Goal: Information Seeking & Learning: Learn about a topic

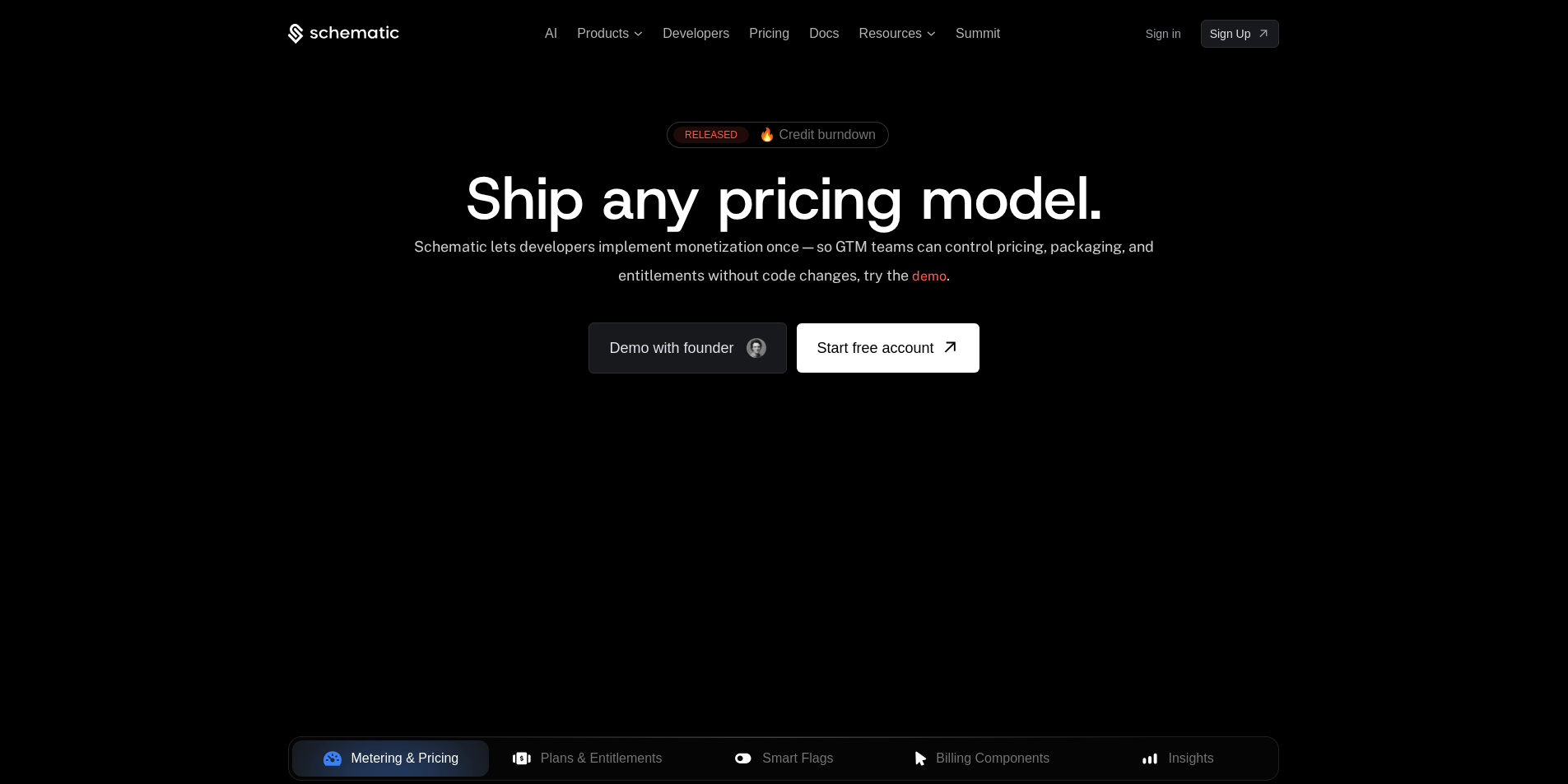
click at [733, 540] on div "Your browser does not support the video tag." at bounding box center [784, 485] width 1070 height 693
drag, startPoint x: 1136, startPoint y: 659, endPoint x: 1052, endPoint y: 645, distance: 85.2
click at [1052, 645] on div "Your browser does not support the video tag." at bounding box center [784, 485] width 1070 height 693
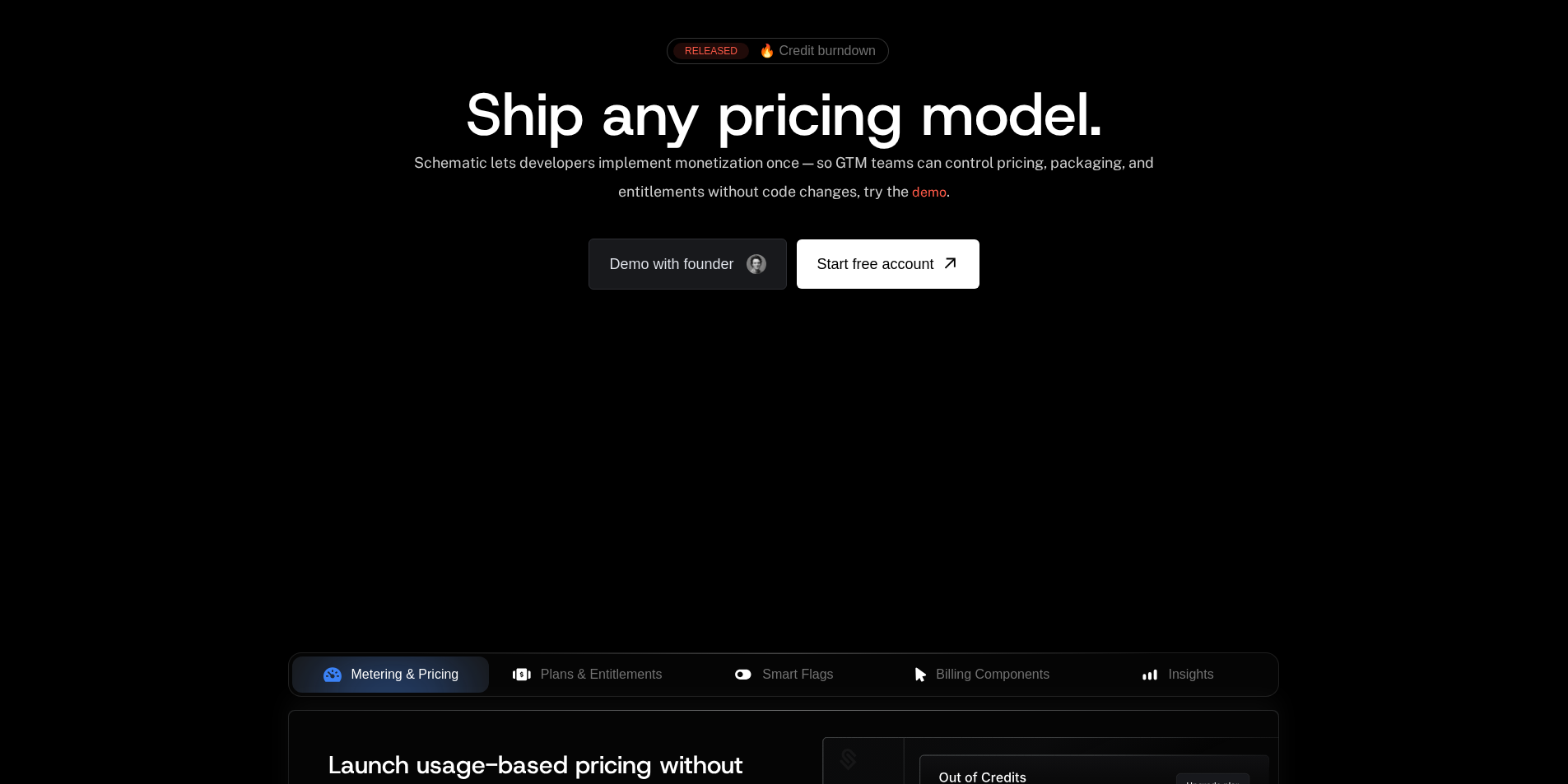
scroll to position [164, 0]
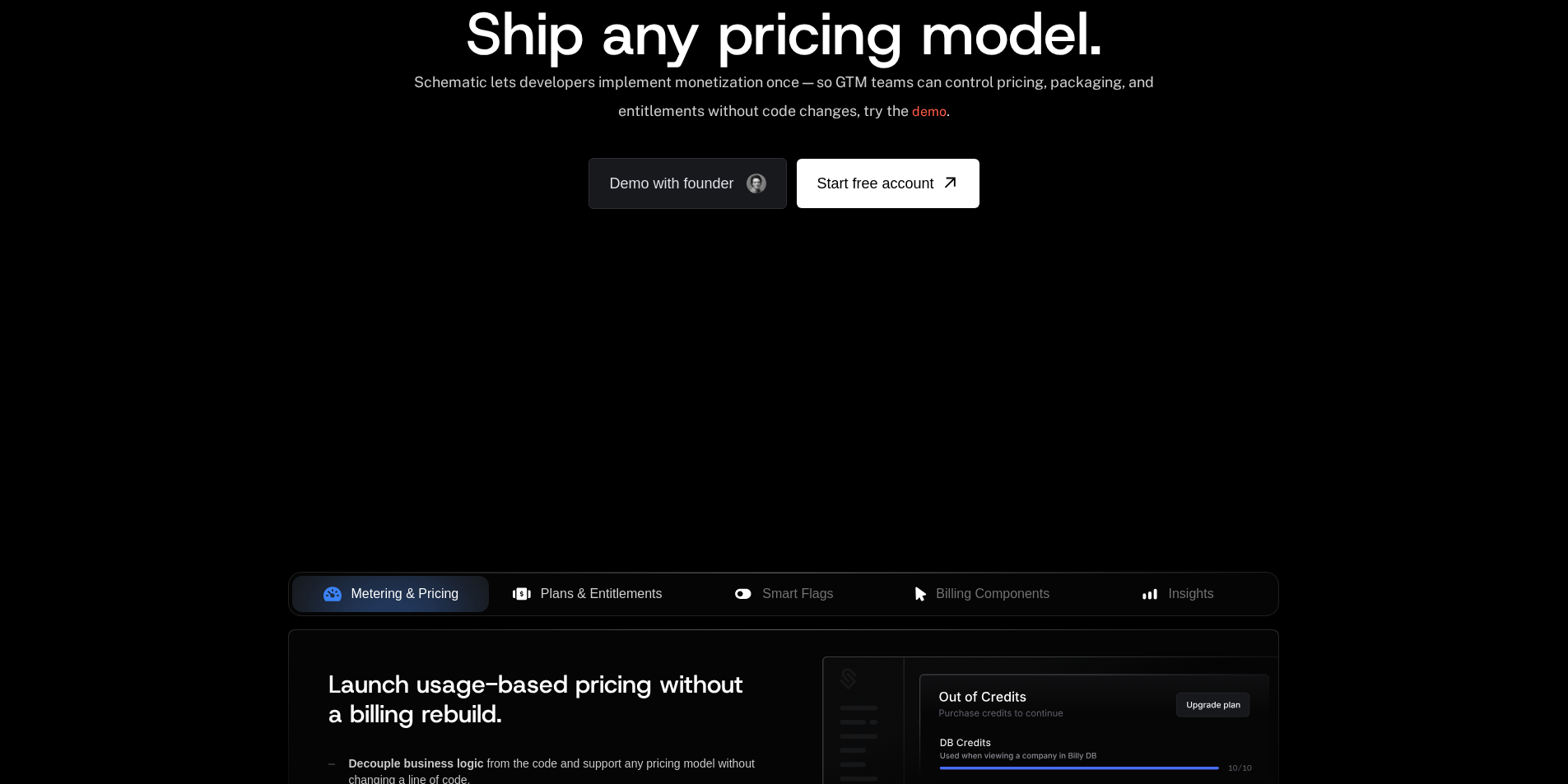
click at [604, 595] on span "Plans & Entitlements" at bounding box center [601, 594] width 122 height 20
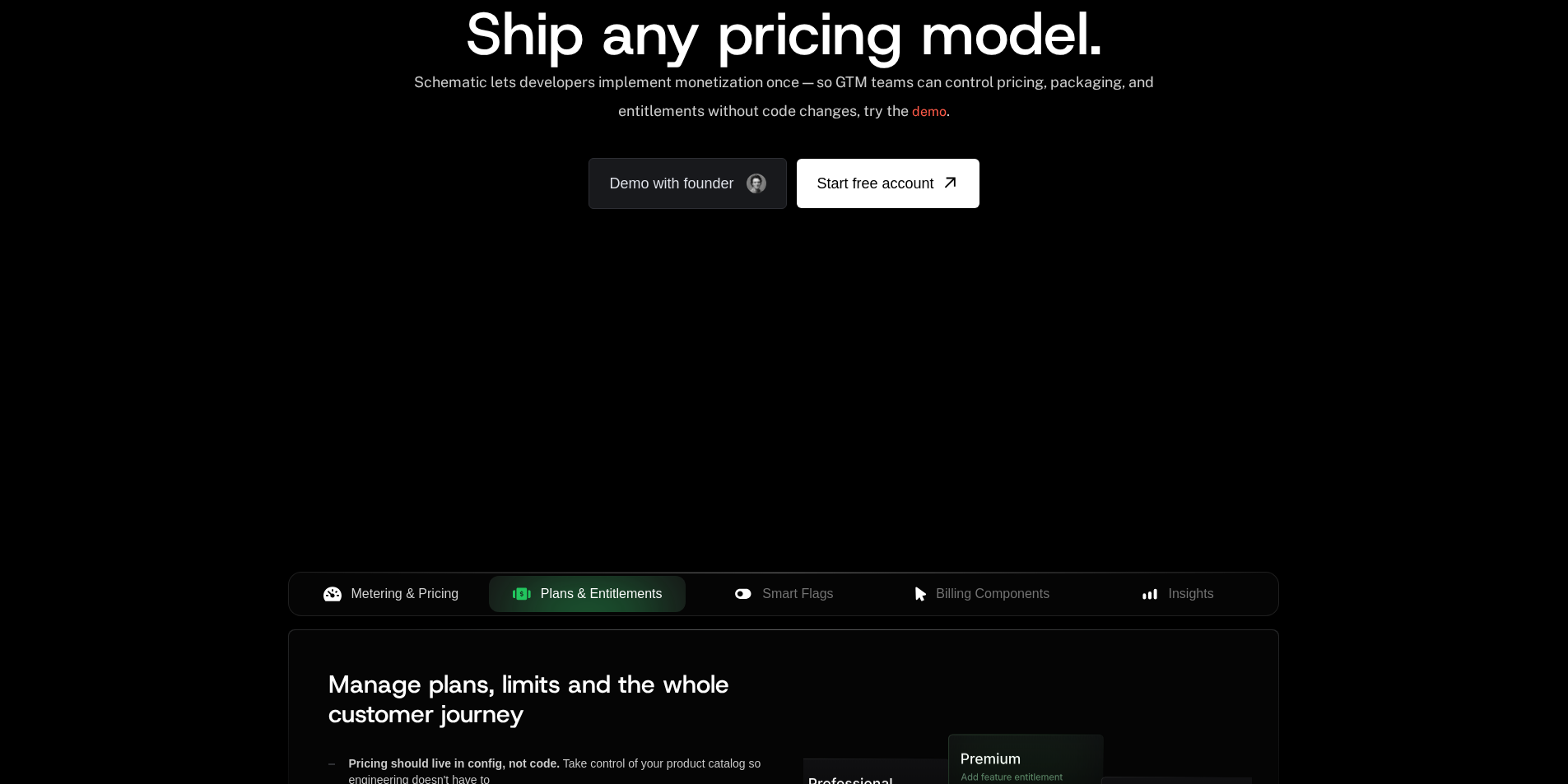
click at [460, 596] on div "Metering & Pricing" at bounding box center [390, 594] width 171 height 20
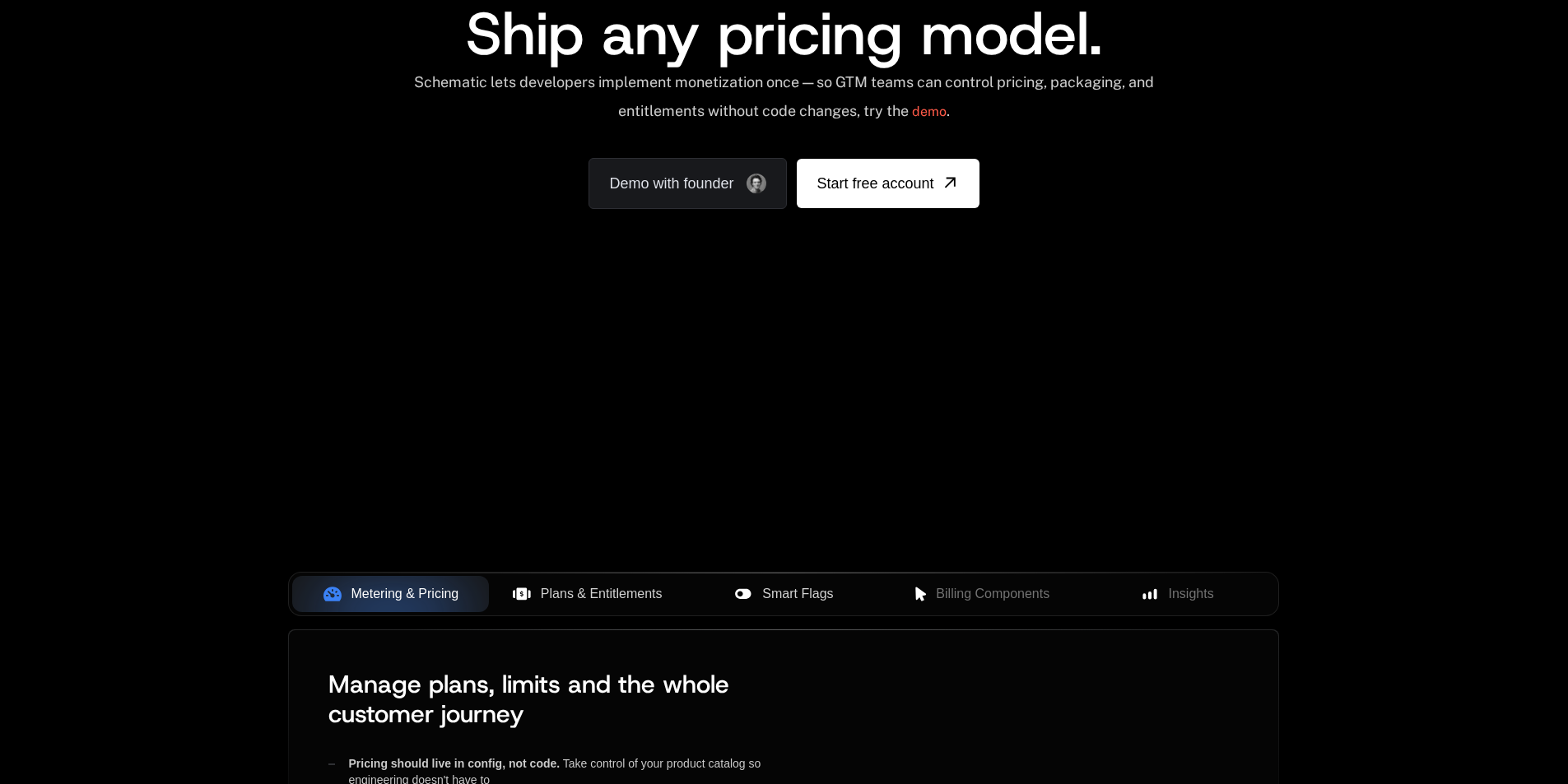
click at [775, 598] on span "Smart Flags" at bounding box center [797, 594] width 71 height 20
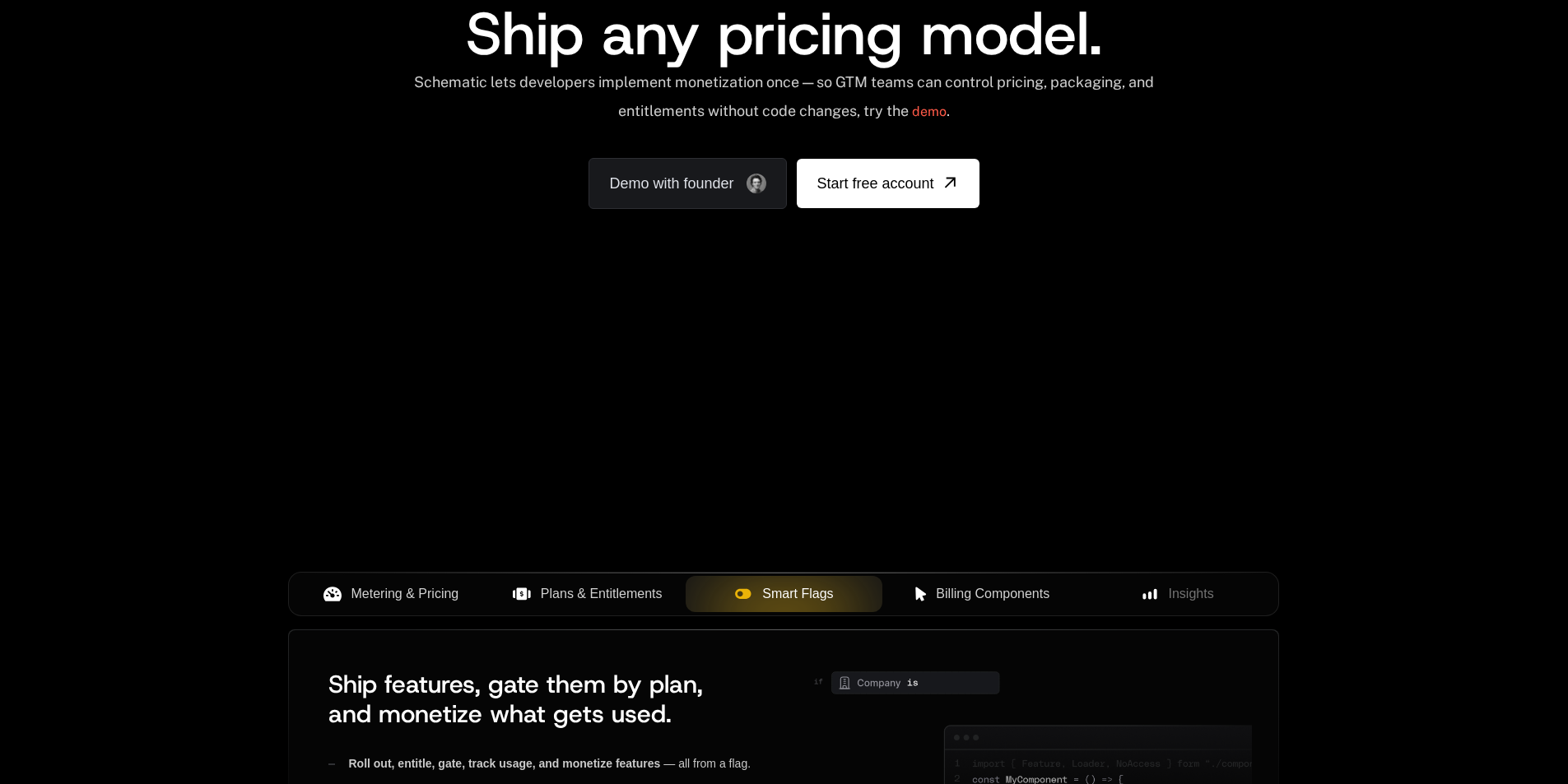
click at [973, 594] on span "Billing Components" at bounding box center [993, 594] width 114 height 20
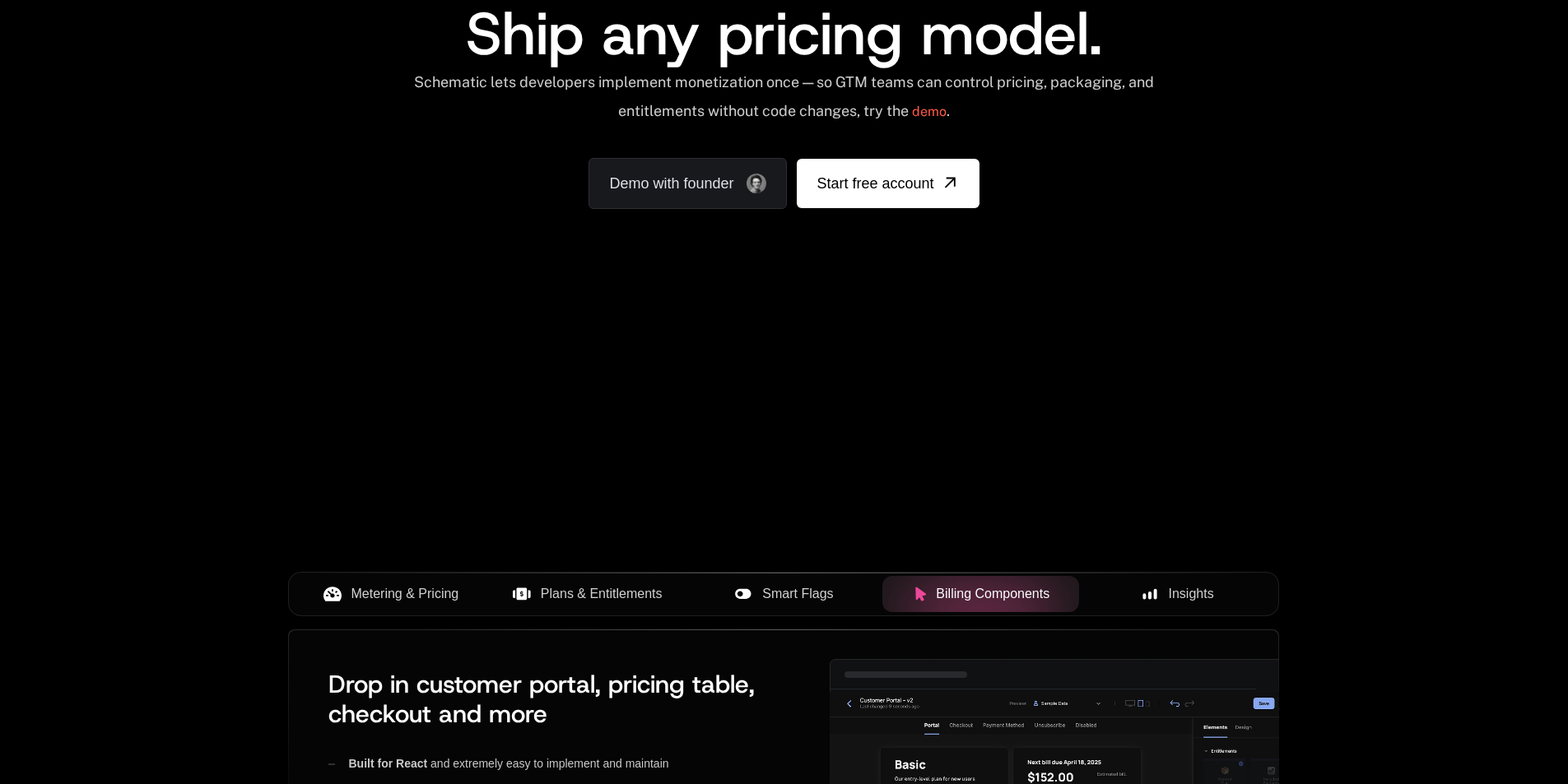
click at [1199, 604] on span "Insights" at bounding box center [1191, 594] width 45 height 20
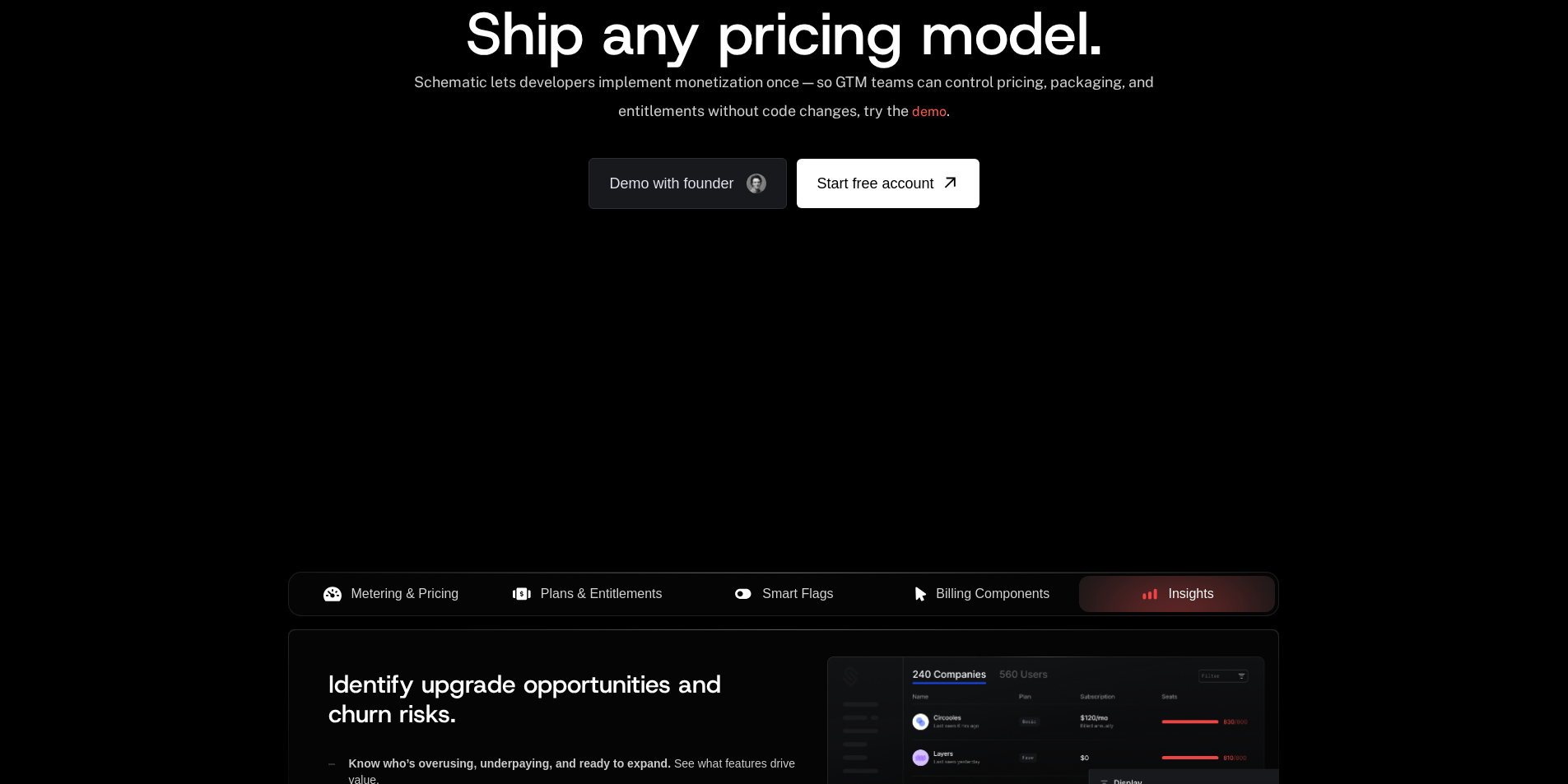
click at [427, 594] on span "Metering & Pricing" at bounding box center [404, 594] width 108 height 20
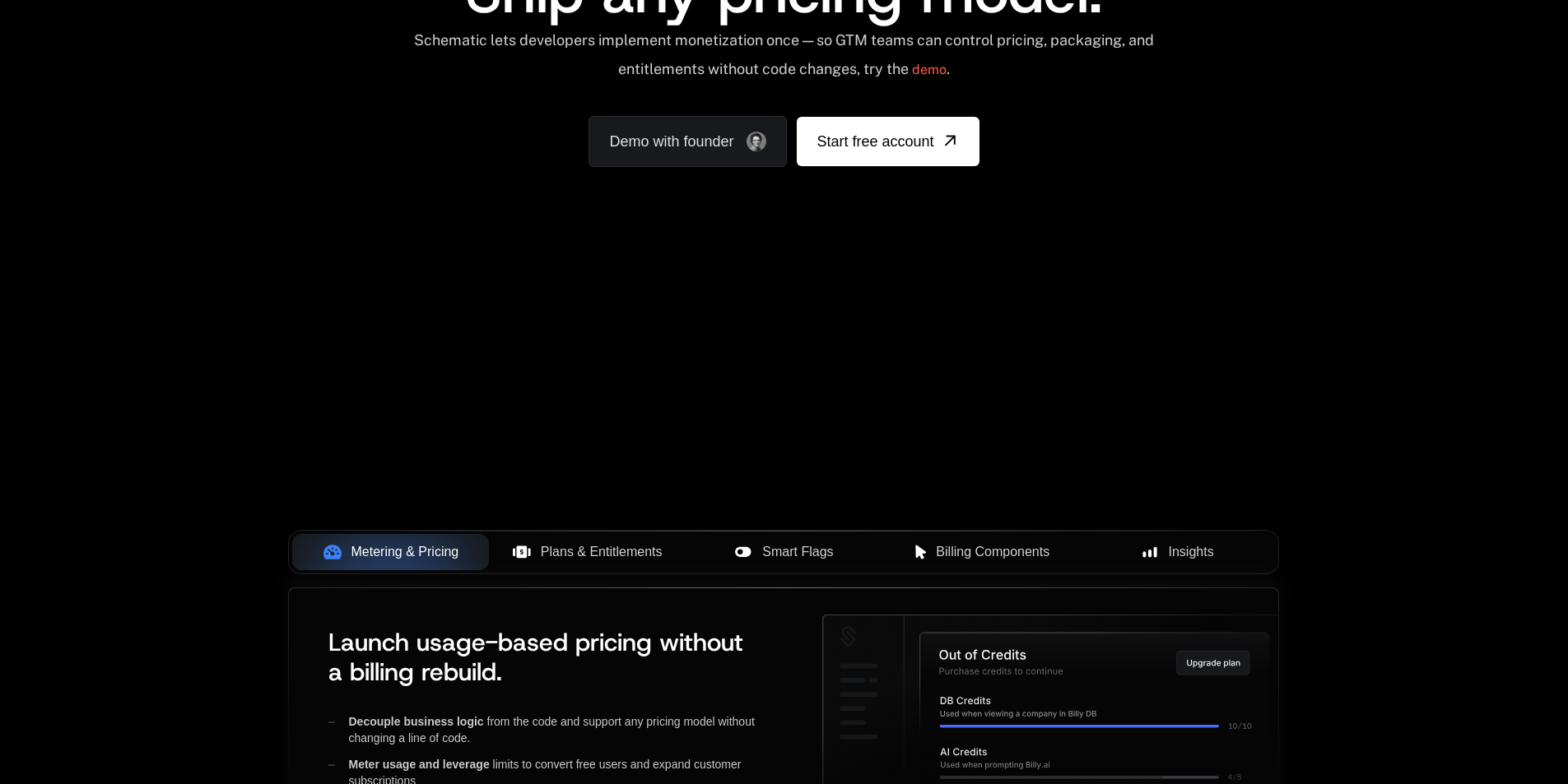
scroll to position [412, 0]
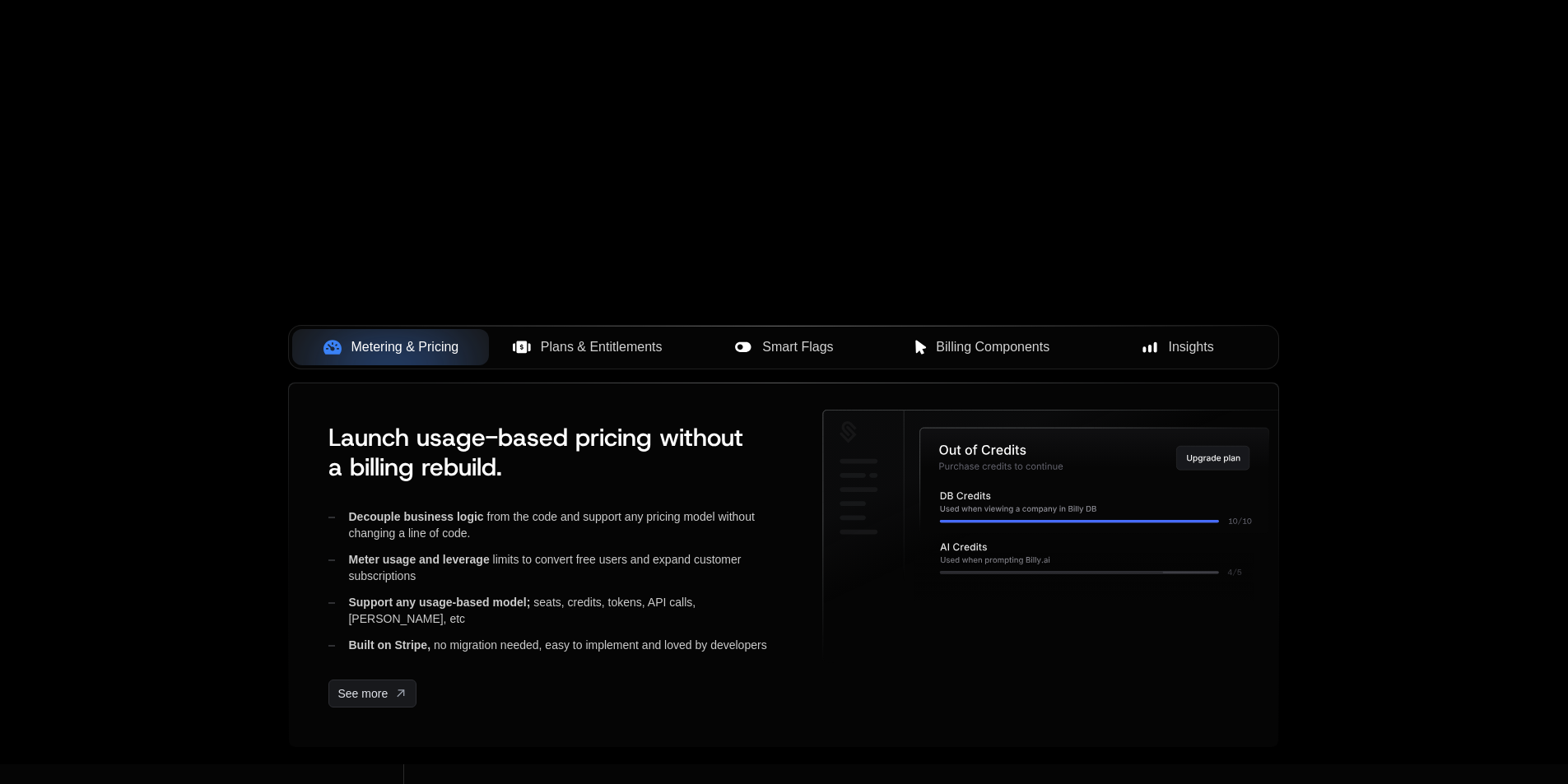
click at [588, 343] on span "Plans & Entitlements" at bounding box center [601, 348] width 122 height 20
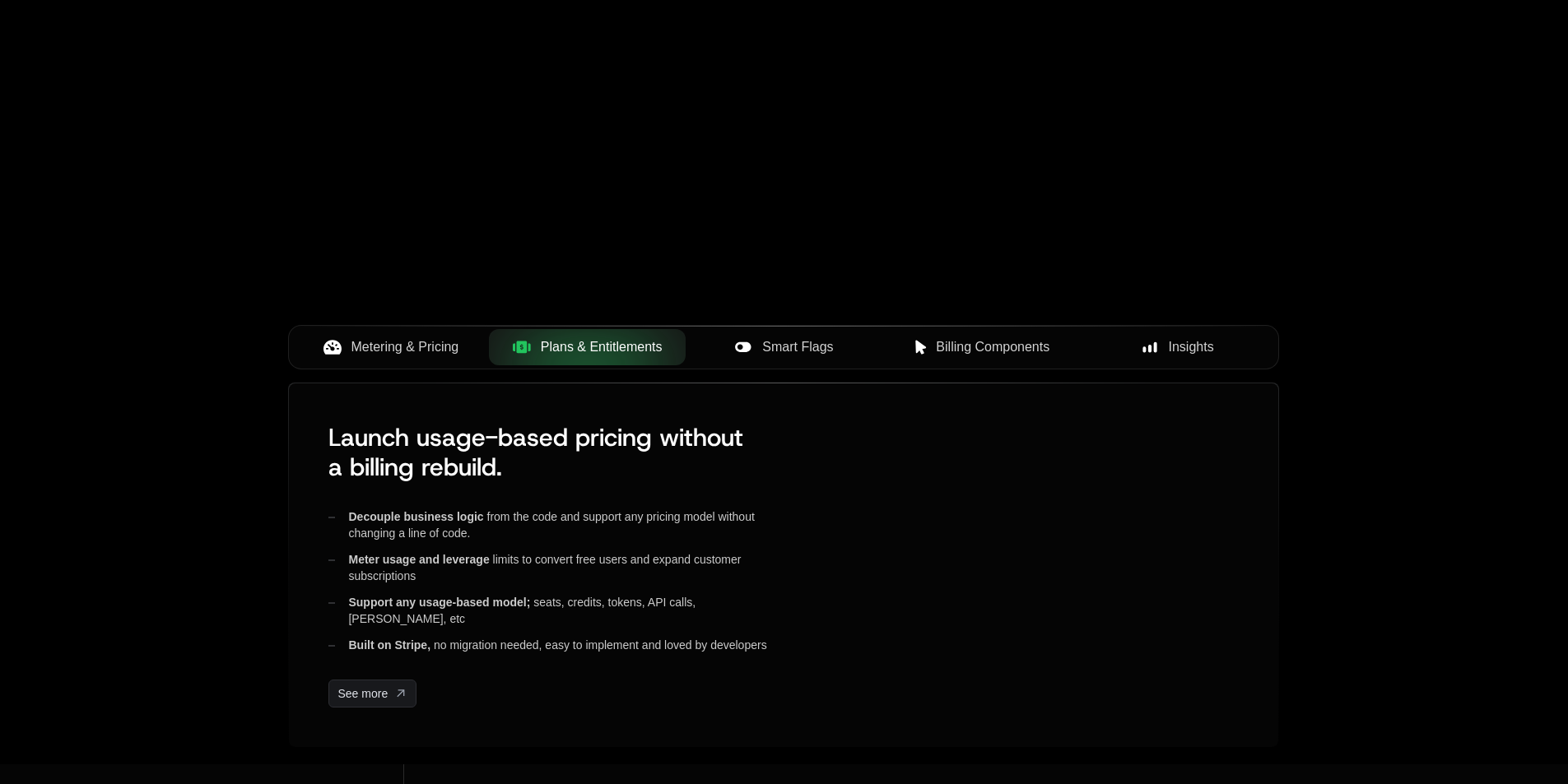
click at [742, 349] on icon at bounding box center [743, 347] width 16 height 10
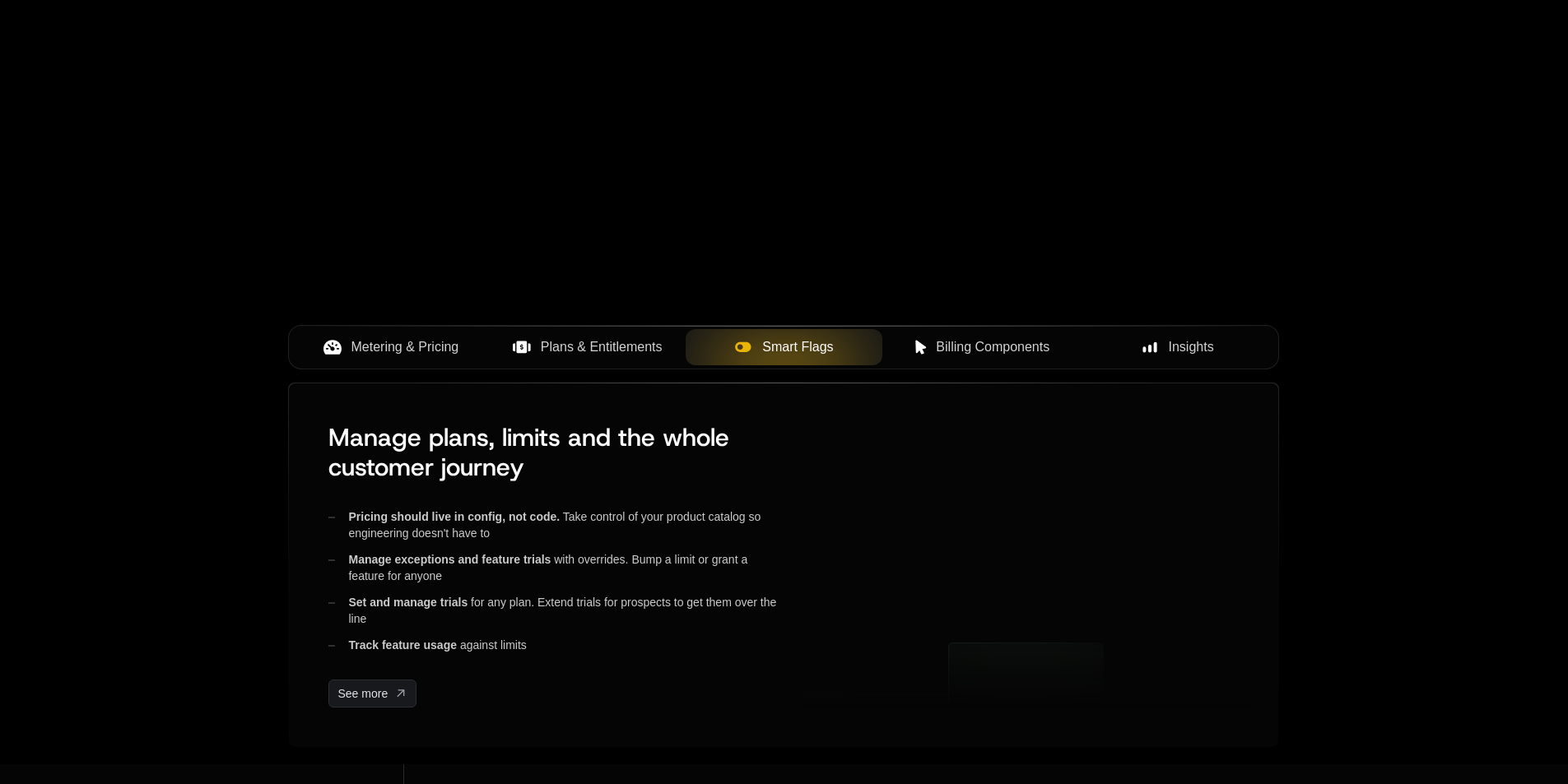
click at [981, 353] on span "Billing Components" at bounding box center [993, 348] width 114 height 20
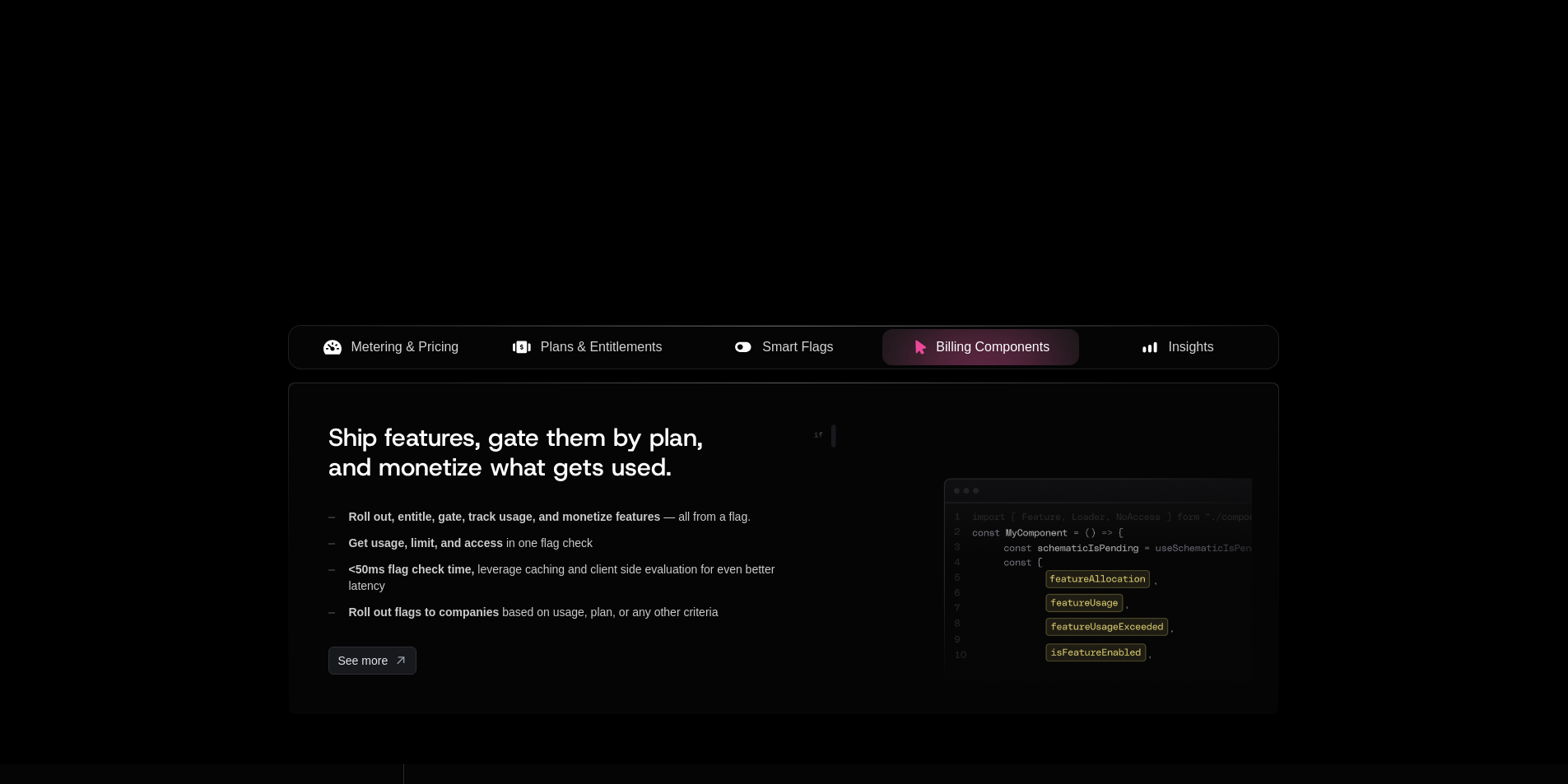
click at [1182, 353] on span "Insights" at bounding box center [1191, 348] width 45 height 20
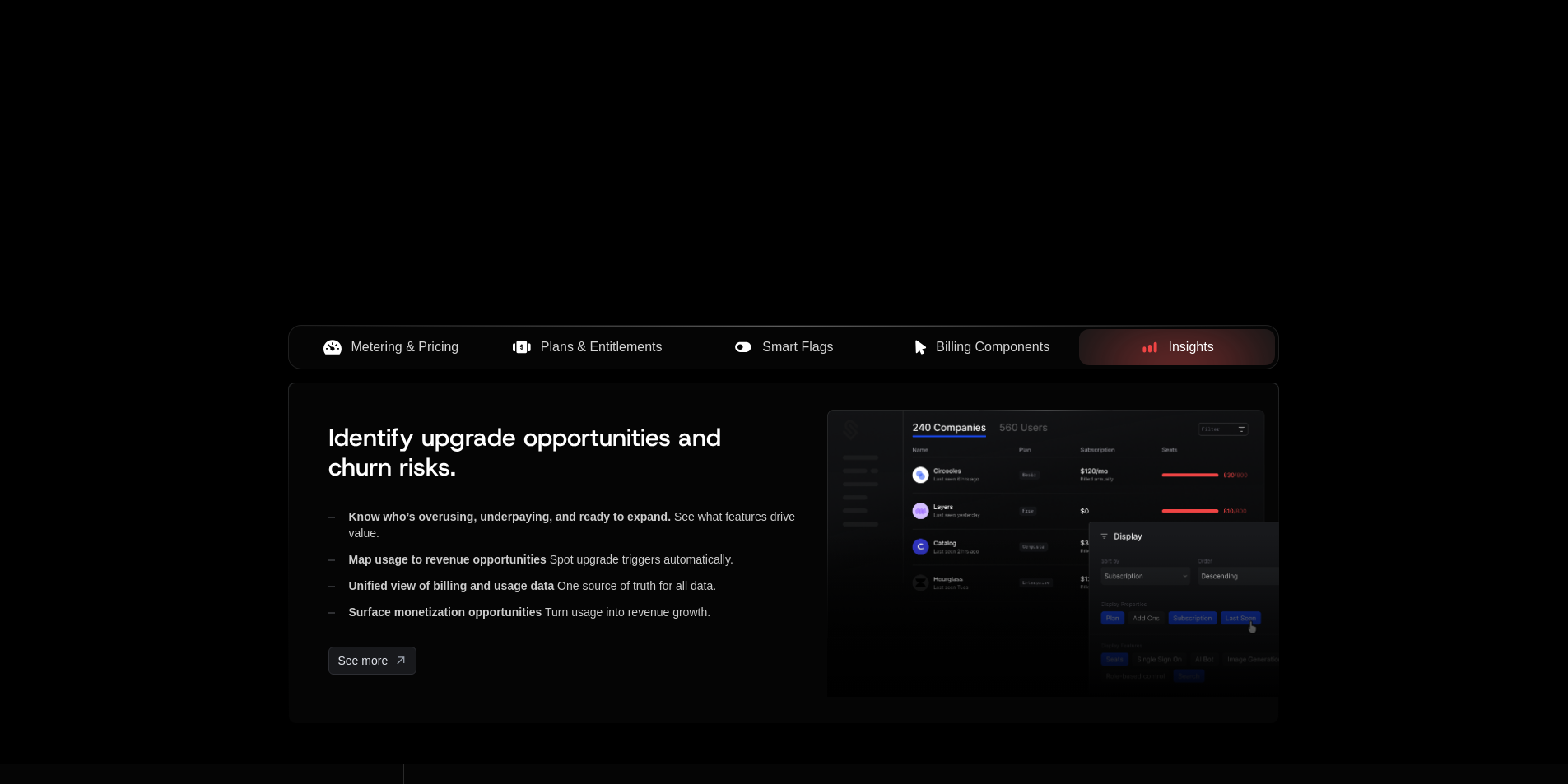
click at [364, 348] on span "Metering & Pricing" at bounding box center [404, 348] width 108 height 20
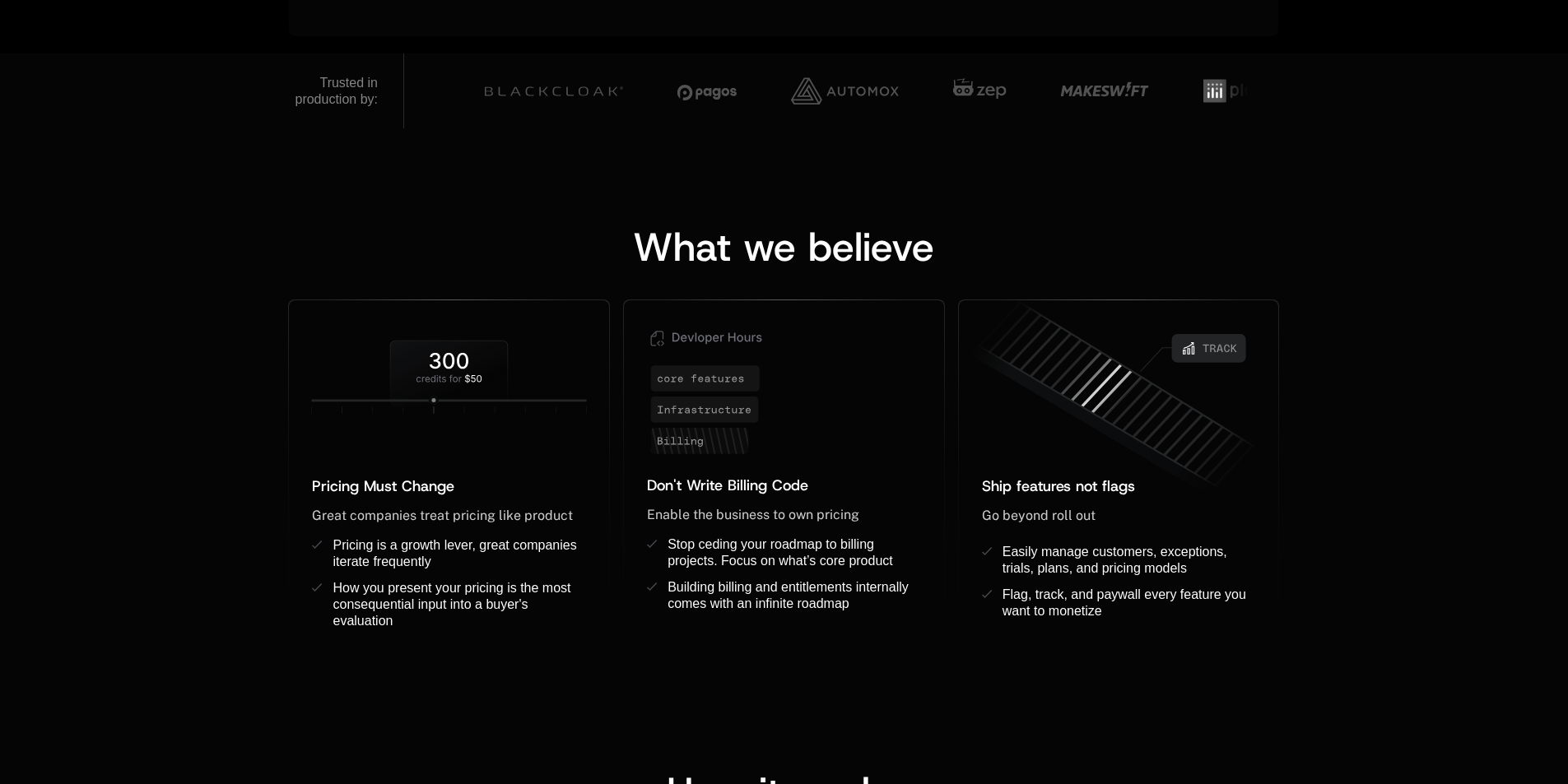
scroll to position [1152, 0]
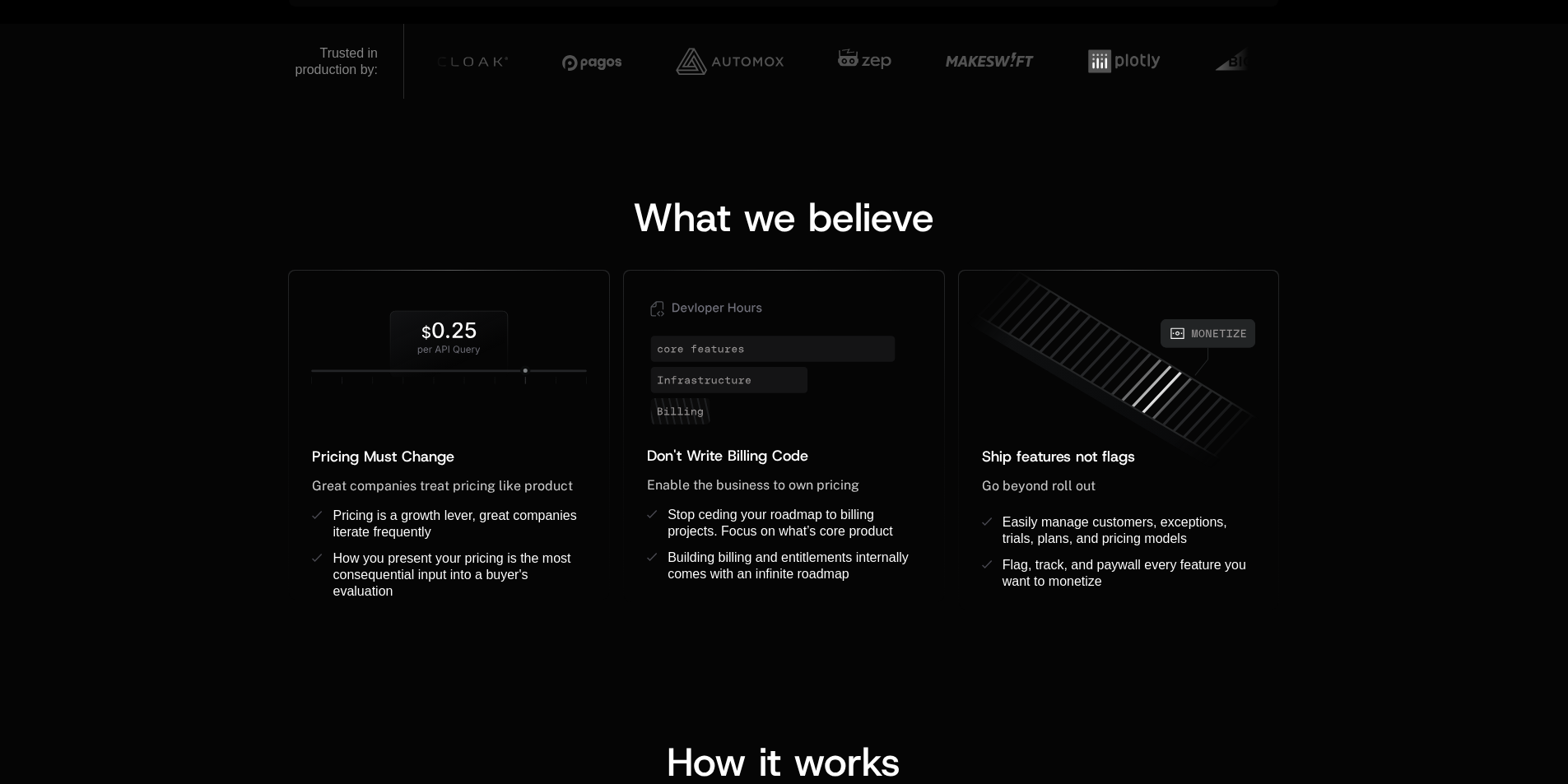
click at [1464, 396] on div "What we believe Pricing Must Change ﻿ ﻿ Great companies treat pricing like prod…" at bounding box center [784, 388] width 1568 height 578
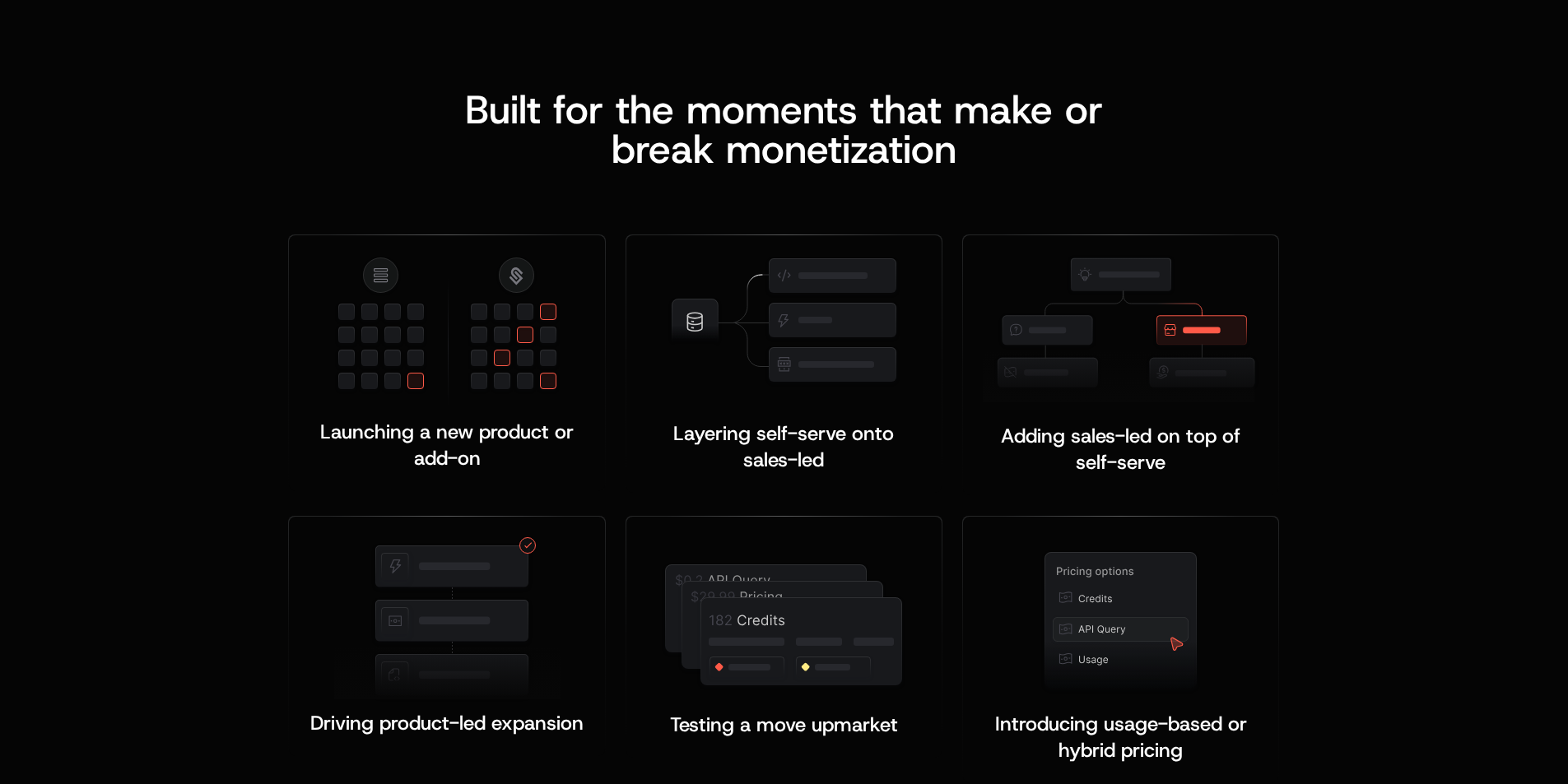
scroll to position [3127, 0]
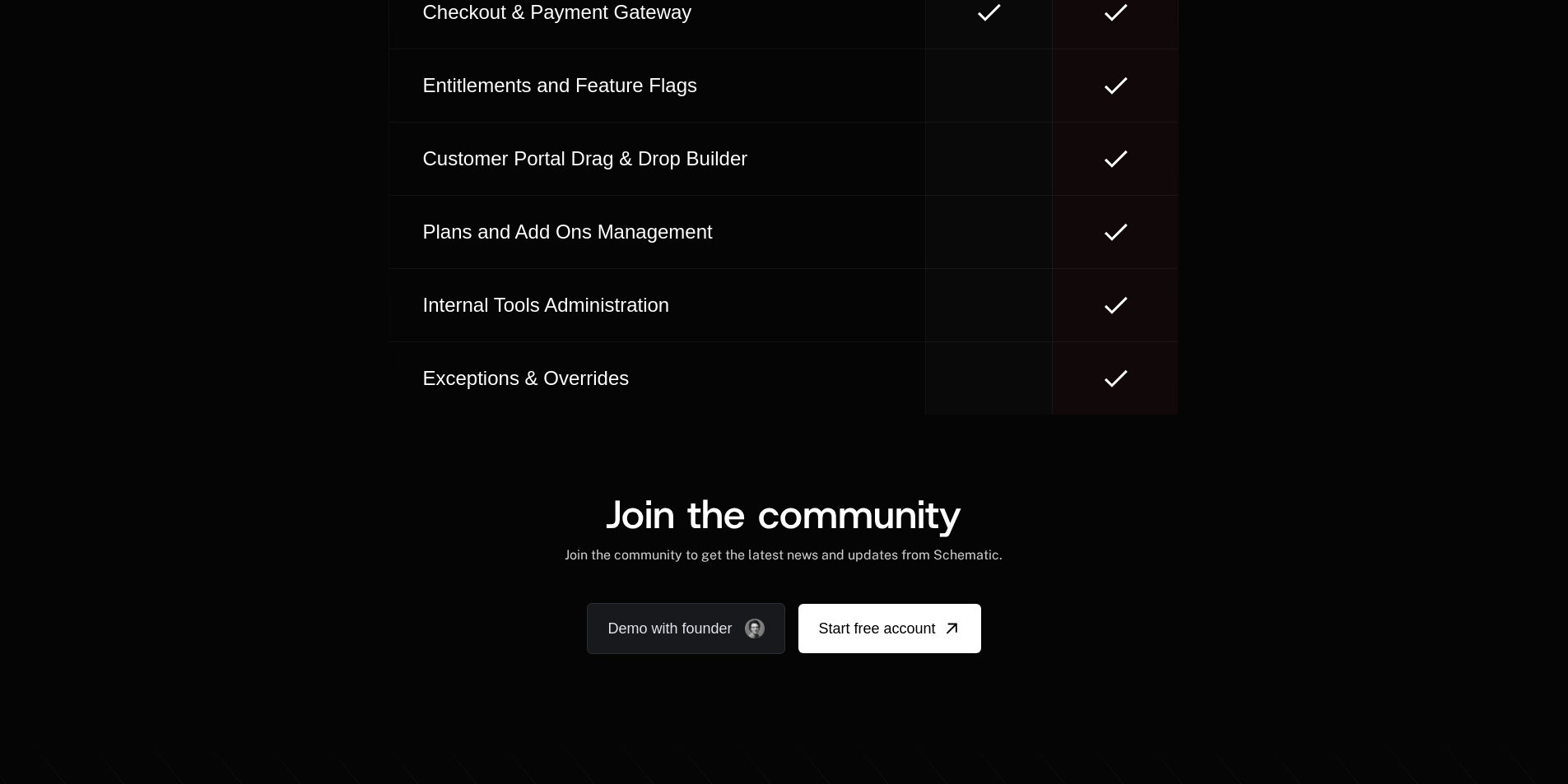
scroll to position [9967, 0]
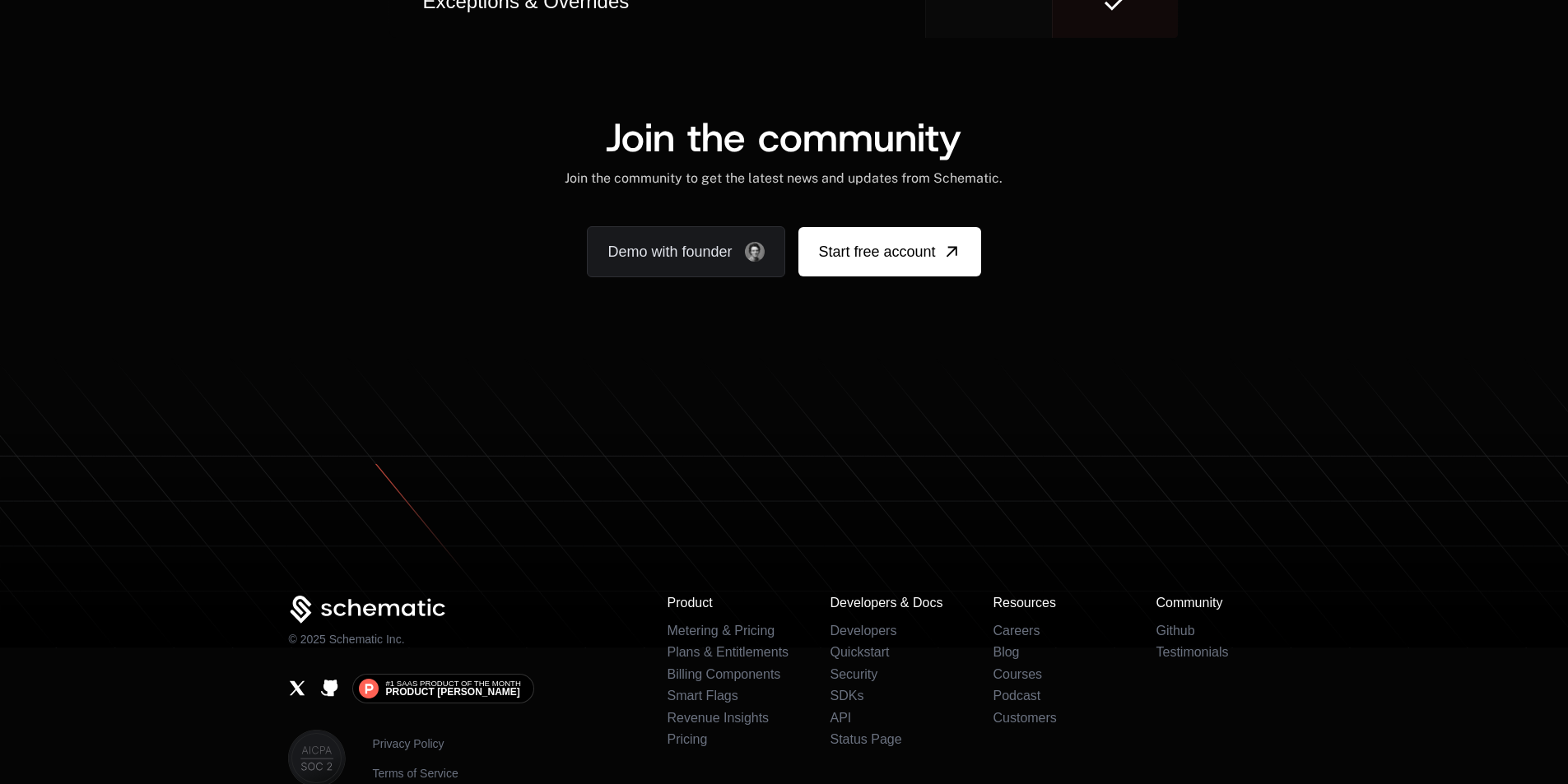
drag, startPoint x: 828, startPoint y: 352, endPoint x: 617, endPoint y: 334, distance: 211.8
click at [617, 356] on icon at bounding box center [784, 502] width 1568 height 292
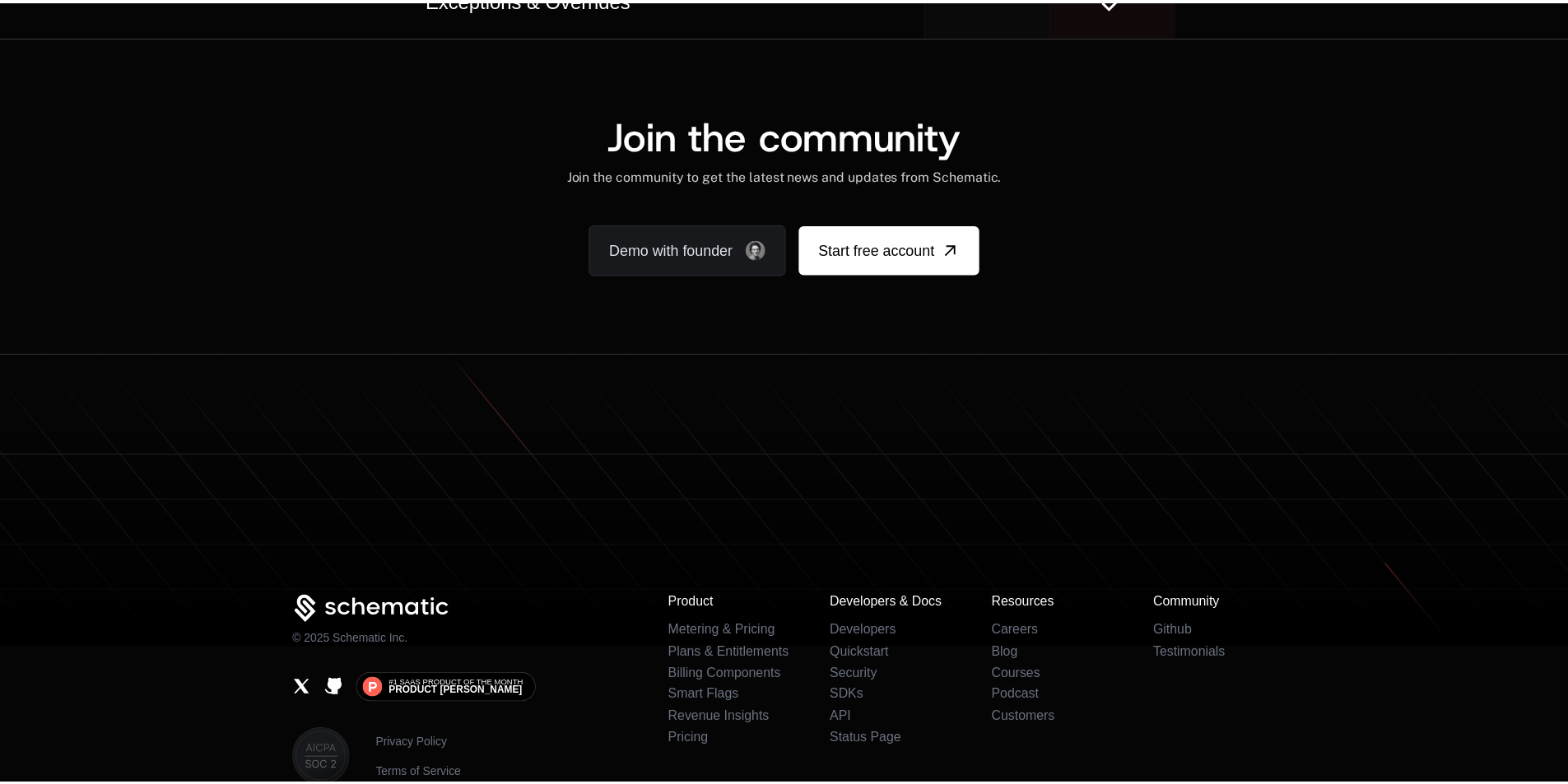
scroll to position [0, 0]
